Goal: Information Seeking & Learning: Understand process/instructions

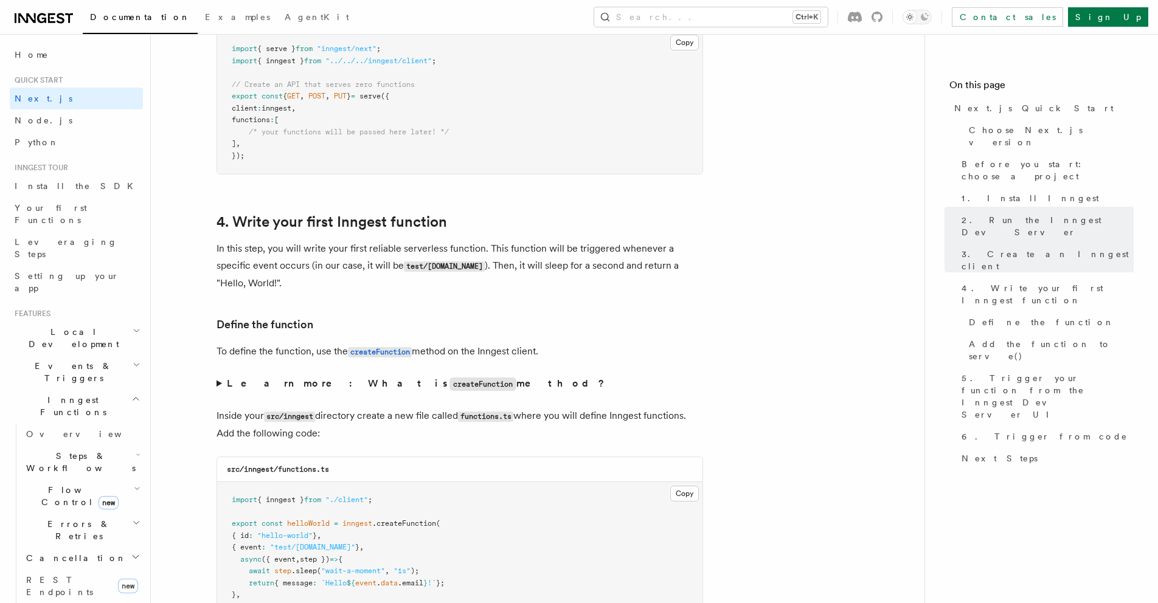
scroll to position [1966, 0]
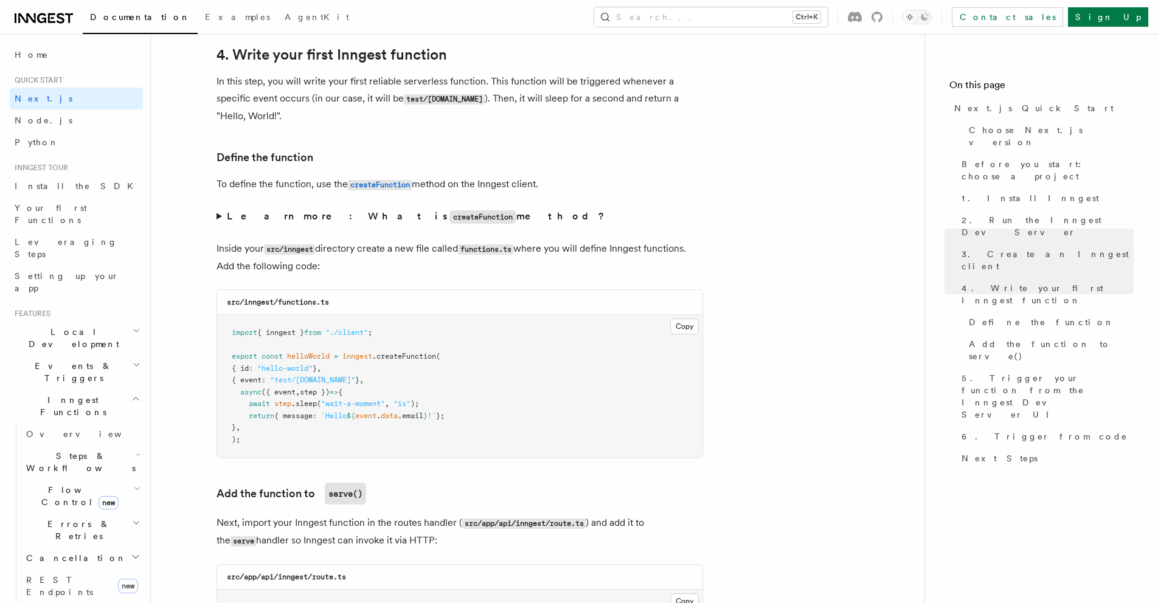
click at [285, 334] on span "{ inngest }" at bounding box center [280, 332] width 47 height 9
drag, startPoint x: 322, startPoint y: 250, endPoint x: 573, endPoint y: 252, distance: 251.1
click at [573, 252] on p "Inside your src/inngest directory create a new file called functions.ts where y…" at bounding box center [459, 257] width 486 height 35
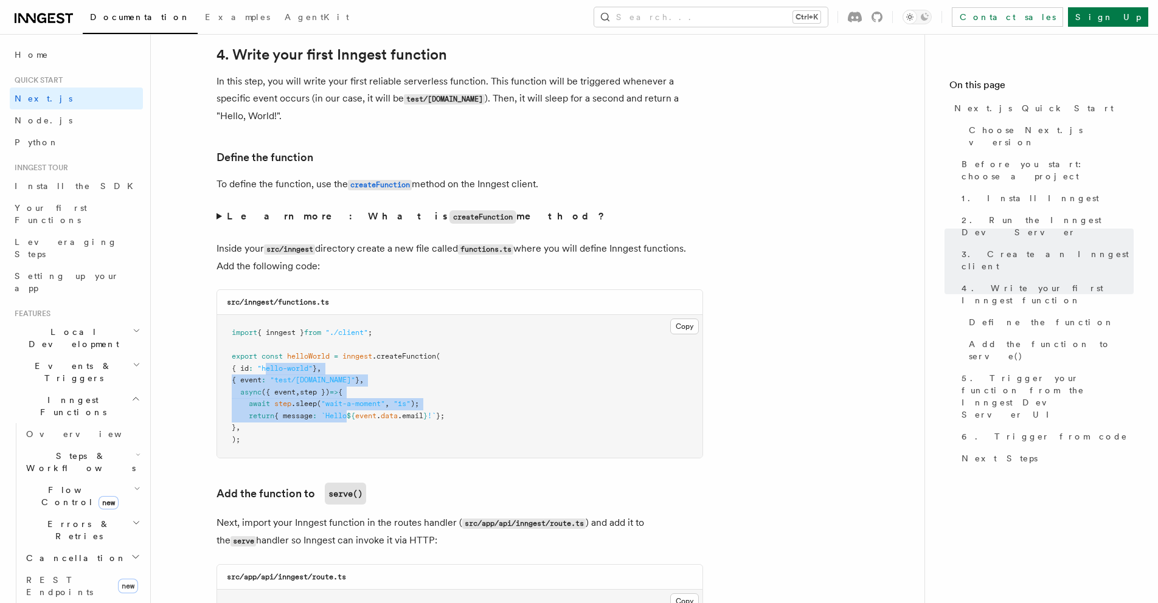
drag, startPoint x: 275, startPoint y: 366, endPoint x: 353, endPoint y: 412, distance: 90.7
click at [353, 412] on code "import { inngest } from "./client" ; export const helloWorld = inngest .createF…" at bounding box center [338, 386] width 213 height 116
click at [347, 412] on span "`Hello" at bounding box center [334, 416] width 26 height 9
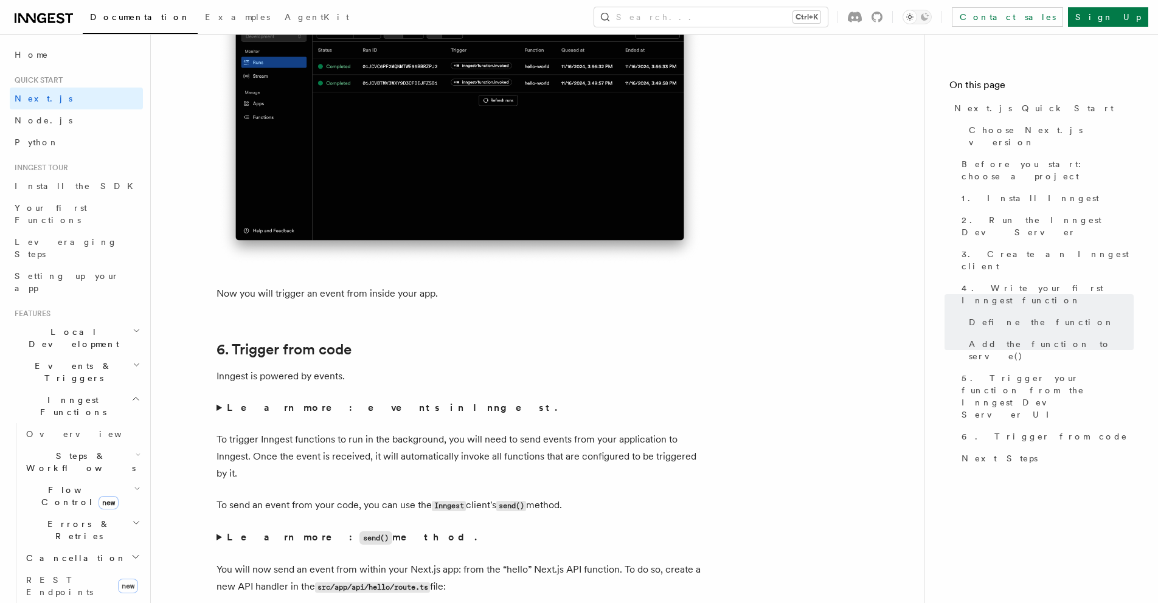
scroll to position [5932, 0]
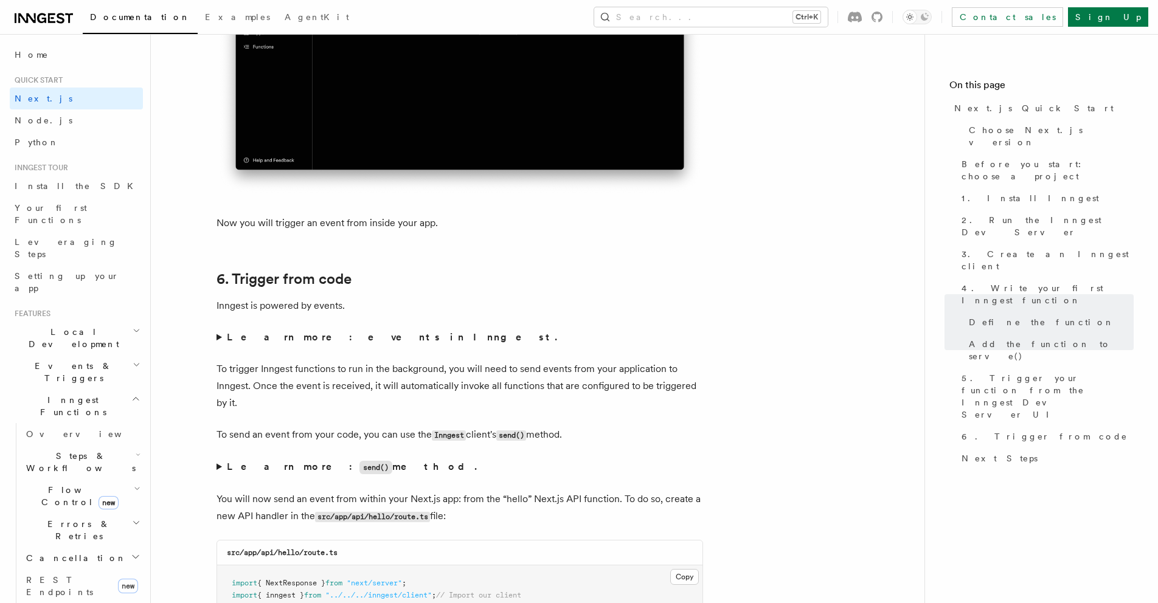
click at [265, 340] on strong "Learn more: events in Inngest." at bounding box center [393, 337] width 333 height 12
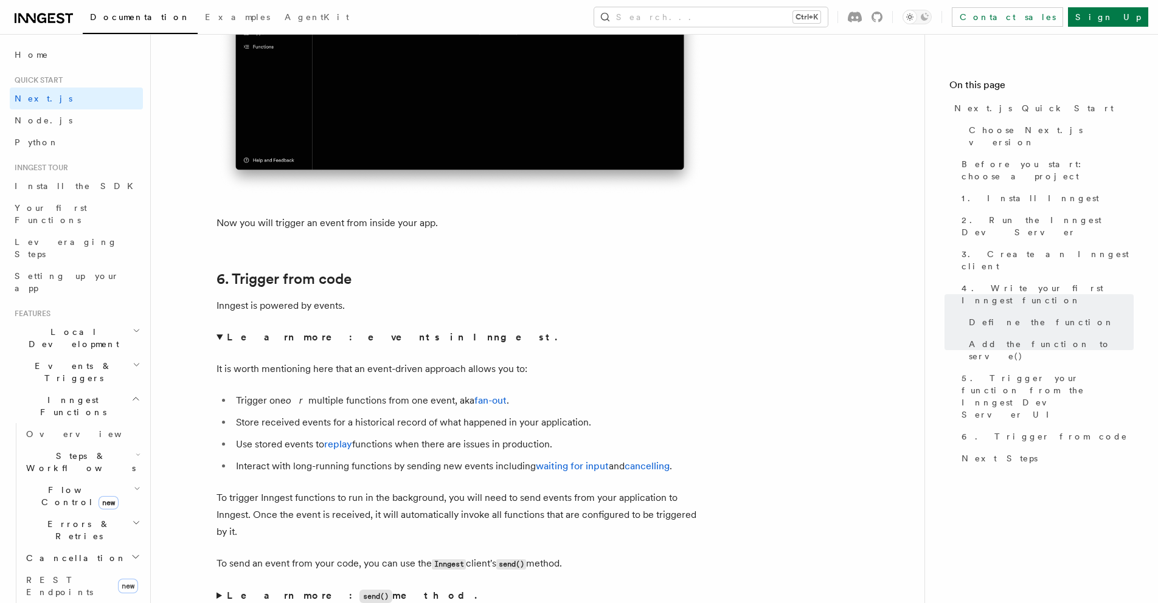
click at [265, 340] on strong "Learn more: events in Inngest." at bounding box center [393, 337] width 333 height 12
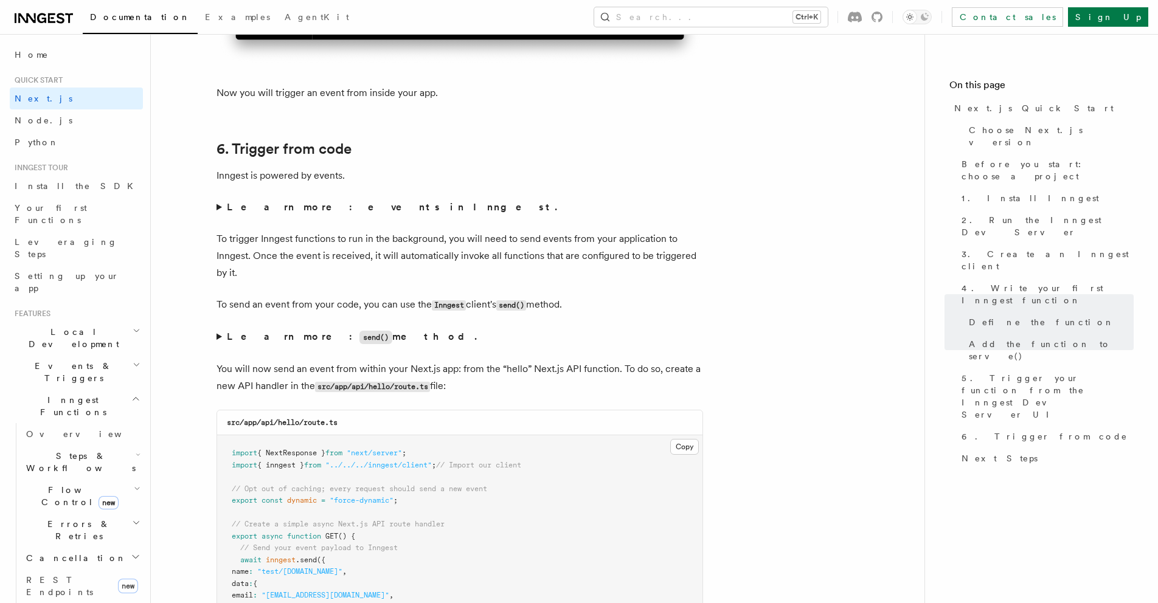
scroll to position [6135, 0]
